Goal: Check status: Check status

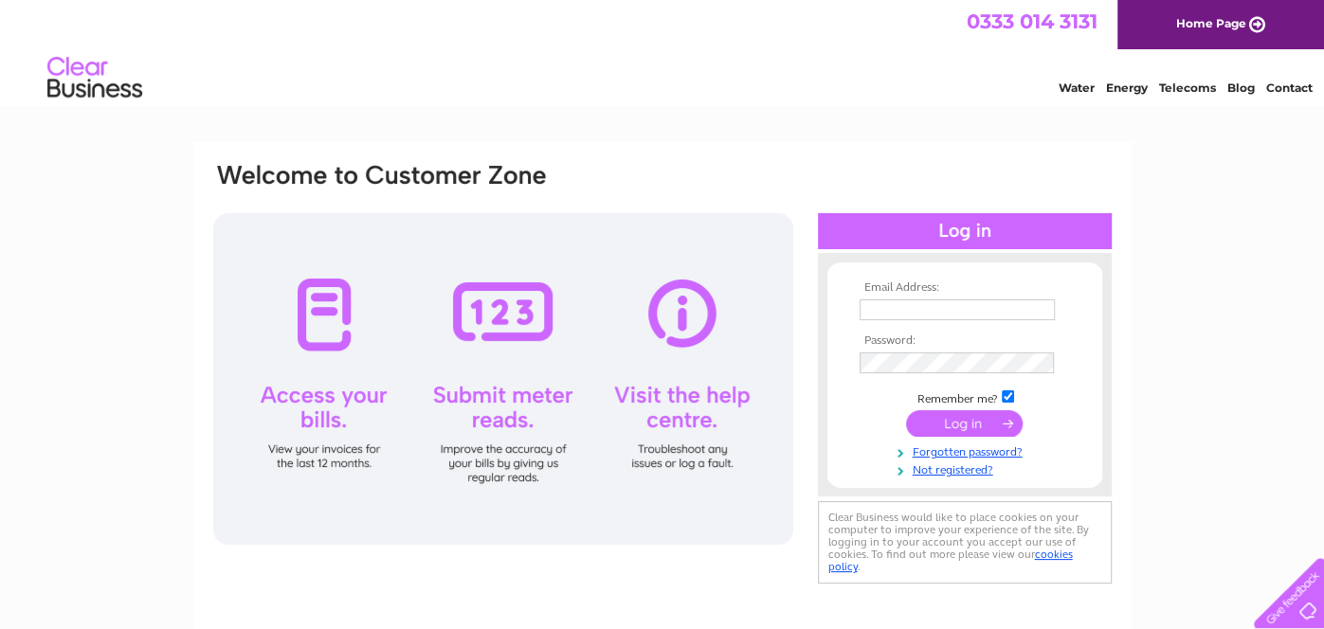
type input "jamcoyjamcoy@gmail.com"
click at [969, 424] on input "submit" at bounding box center [964, 423] width 117 height 27
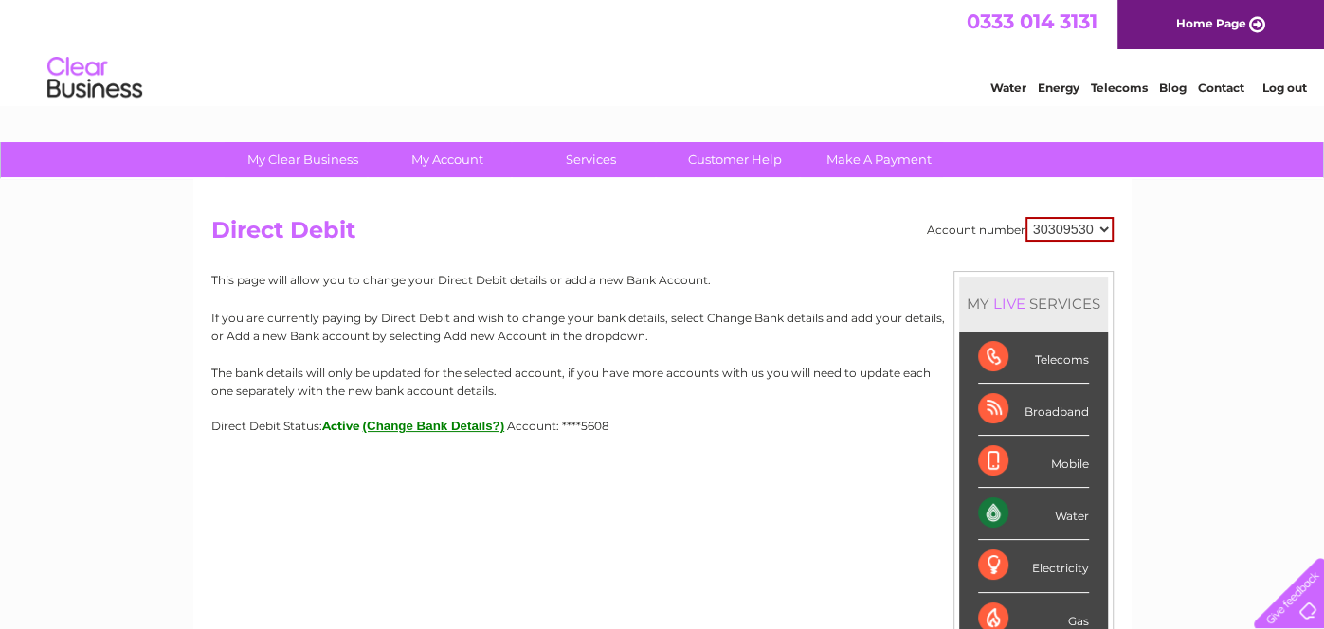
click at [989, 510] on div "Water" at bounding box center [1033, 514] width 111 height 52
click at [1064, 515] on div "Water" at bounding box center [1033, 514] width 111 height 52
click at [1056, 506] on div "Water" at bounding box center [1033, 514] width 111 height 52
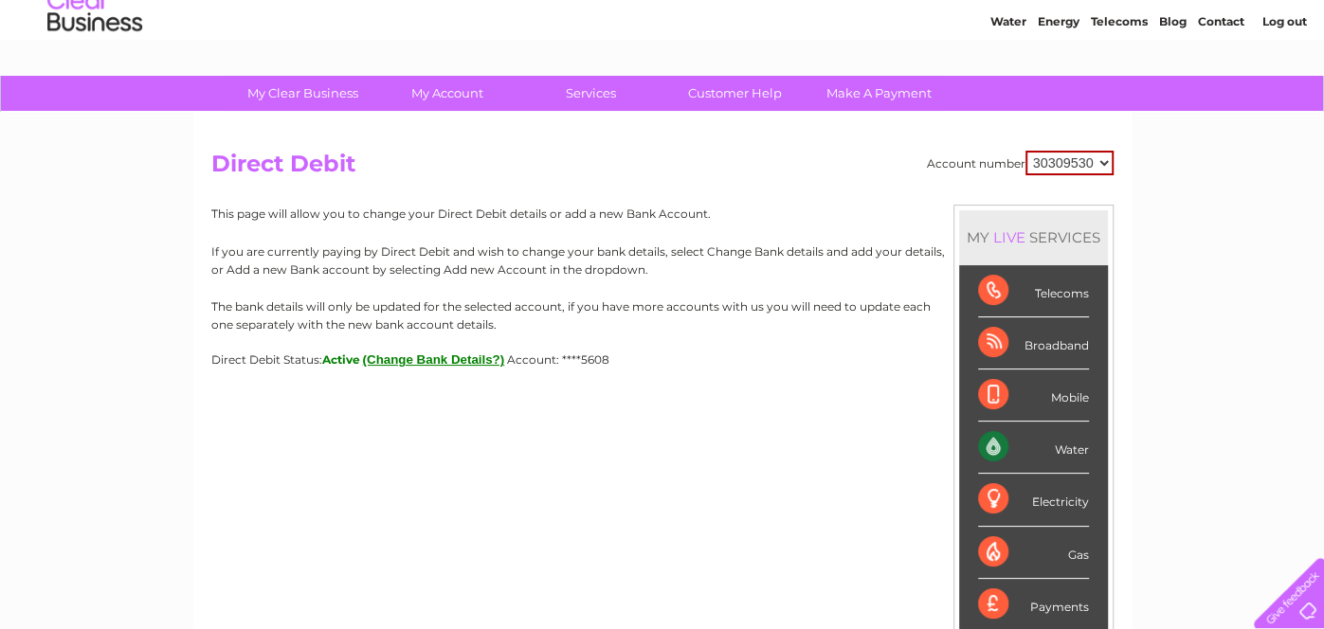
scroll to position [4, 0]
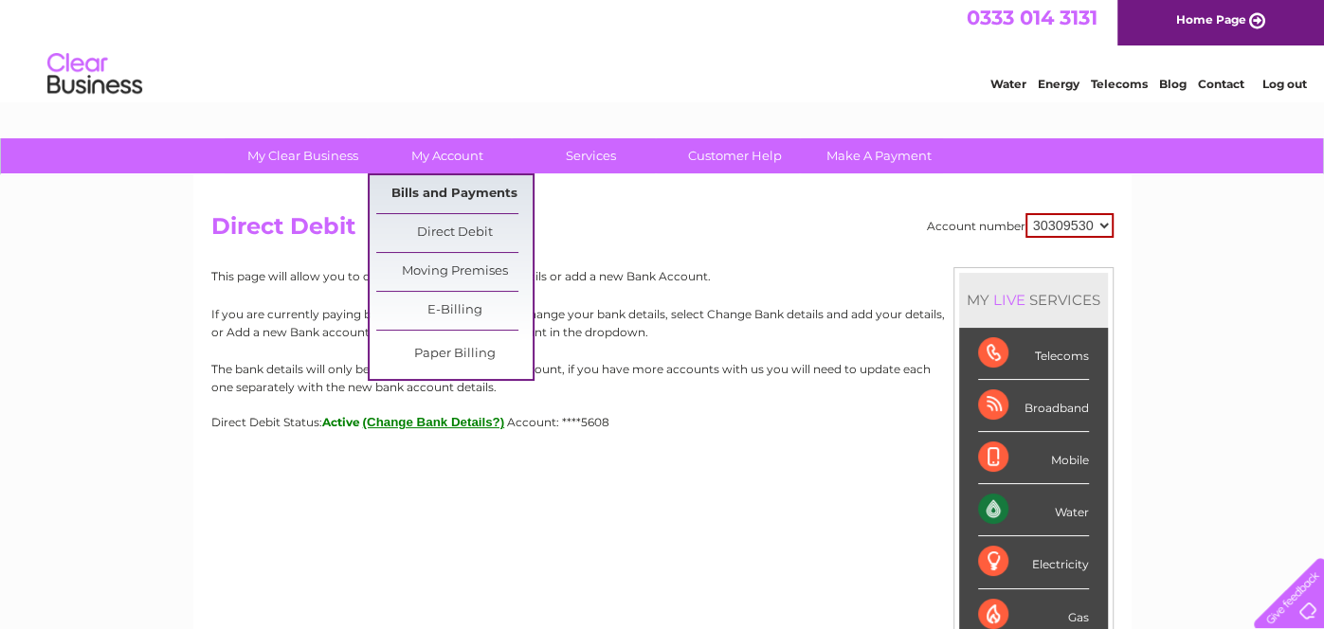
click at [465, 190] on link "Bills and Payments" at bounding box center [454, 194] width 156 height 38
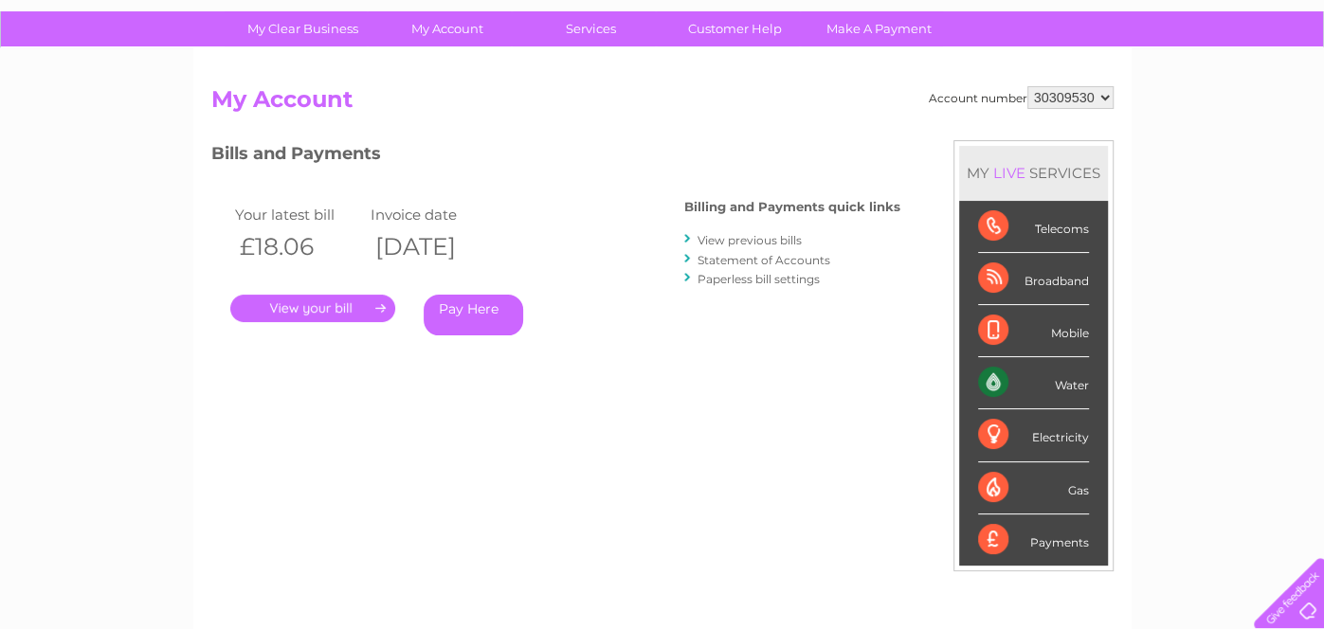
scroll to position [133, 0]
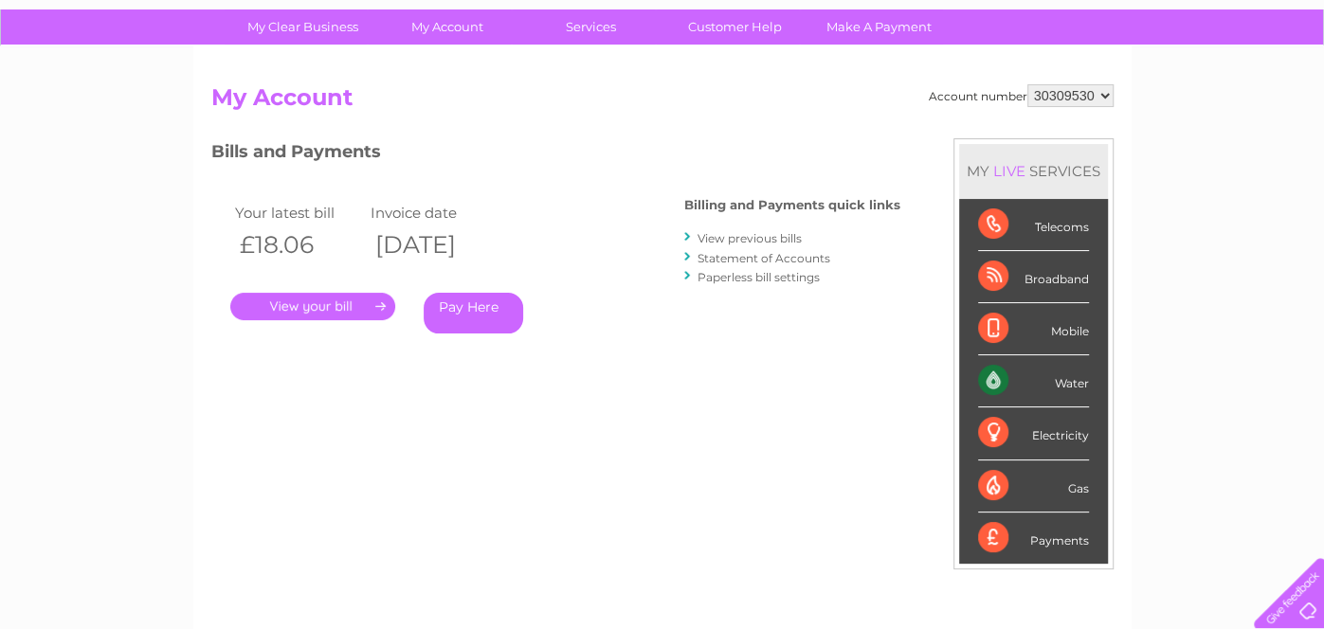
click at [316, 301] on link "." at bounding box center [312, 306] width 165 height 27
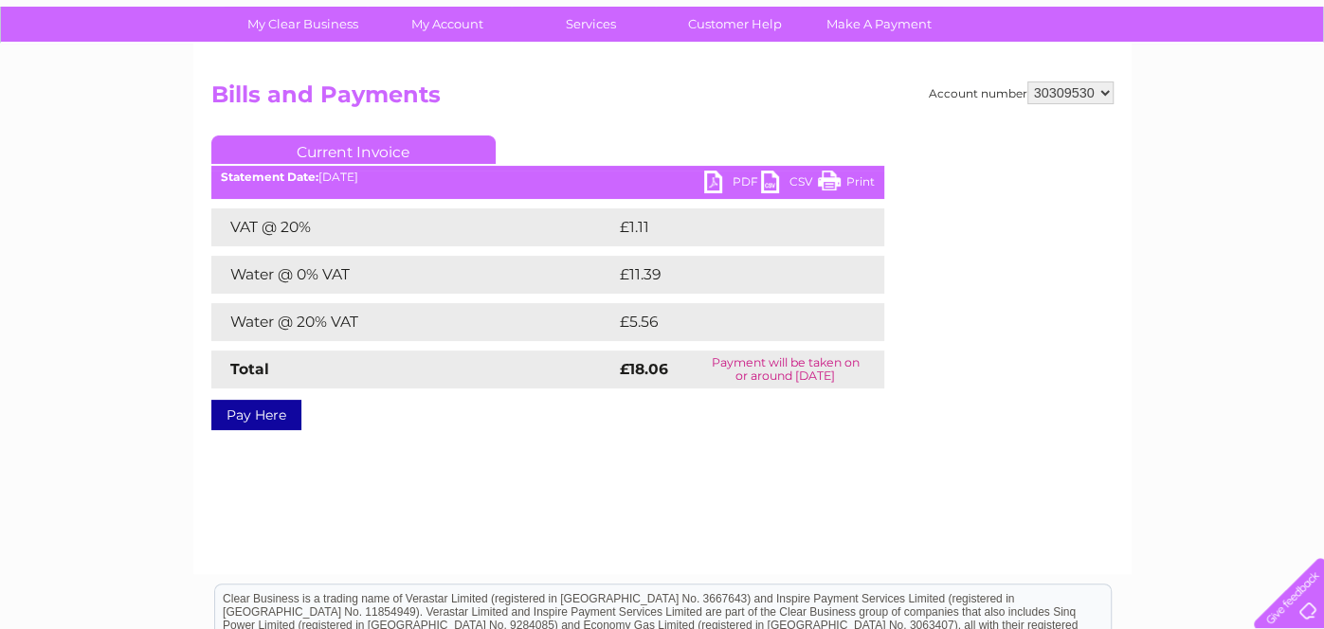
scroll to position [163, 0]
